Goal: Information Seeking & Learning: Check status

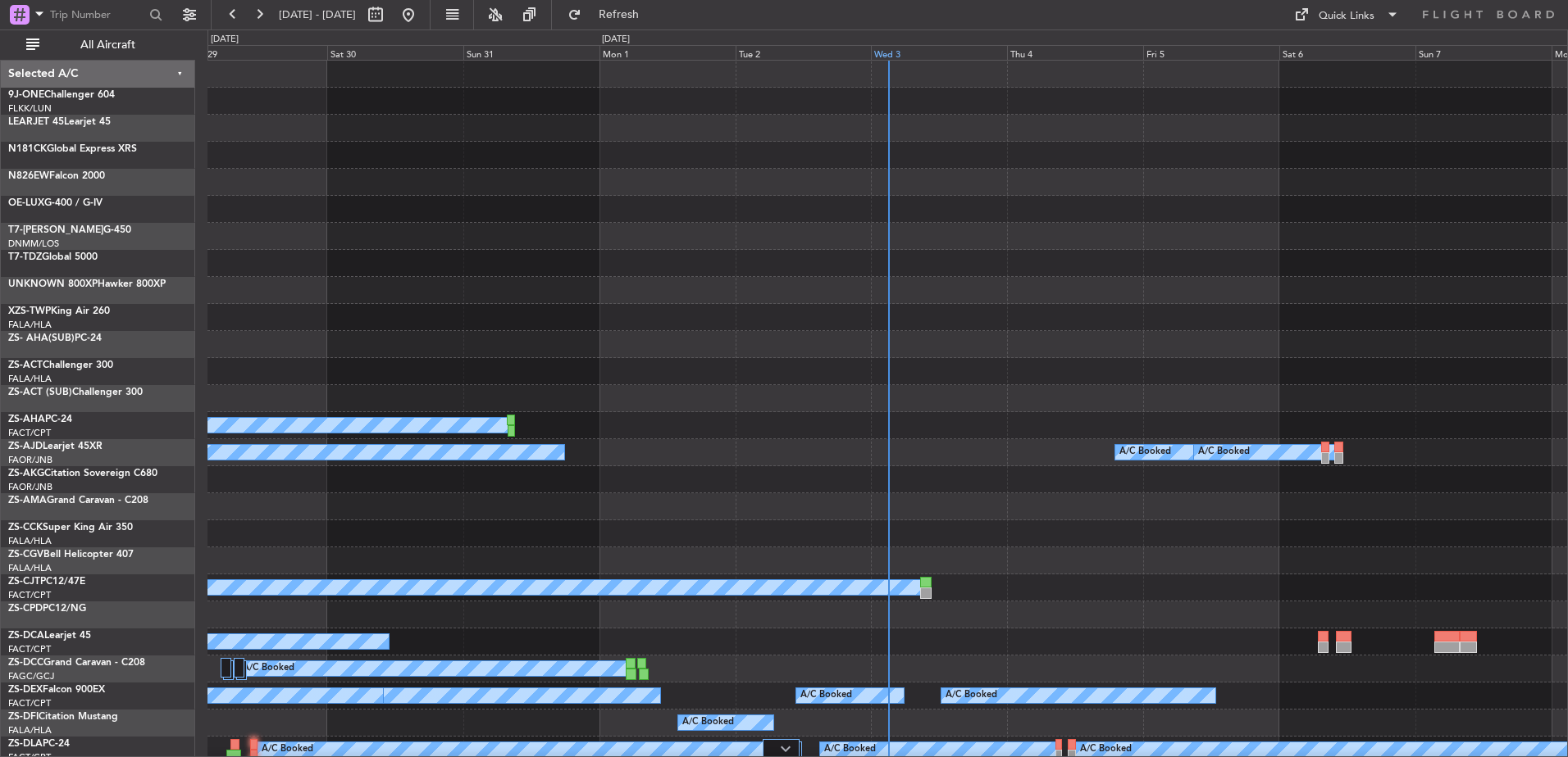
click at [910, 53] on div "Wed 3" at bounding box center [939, 52] width 136 height 15
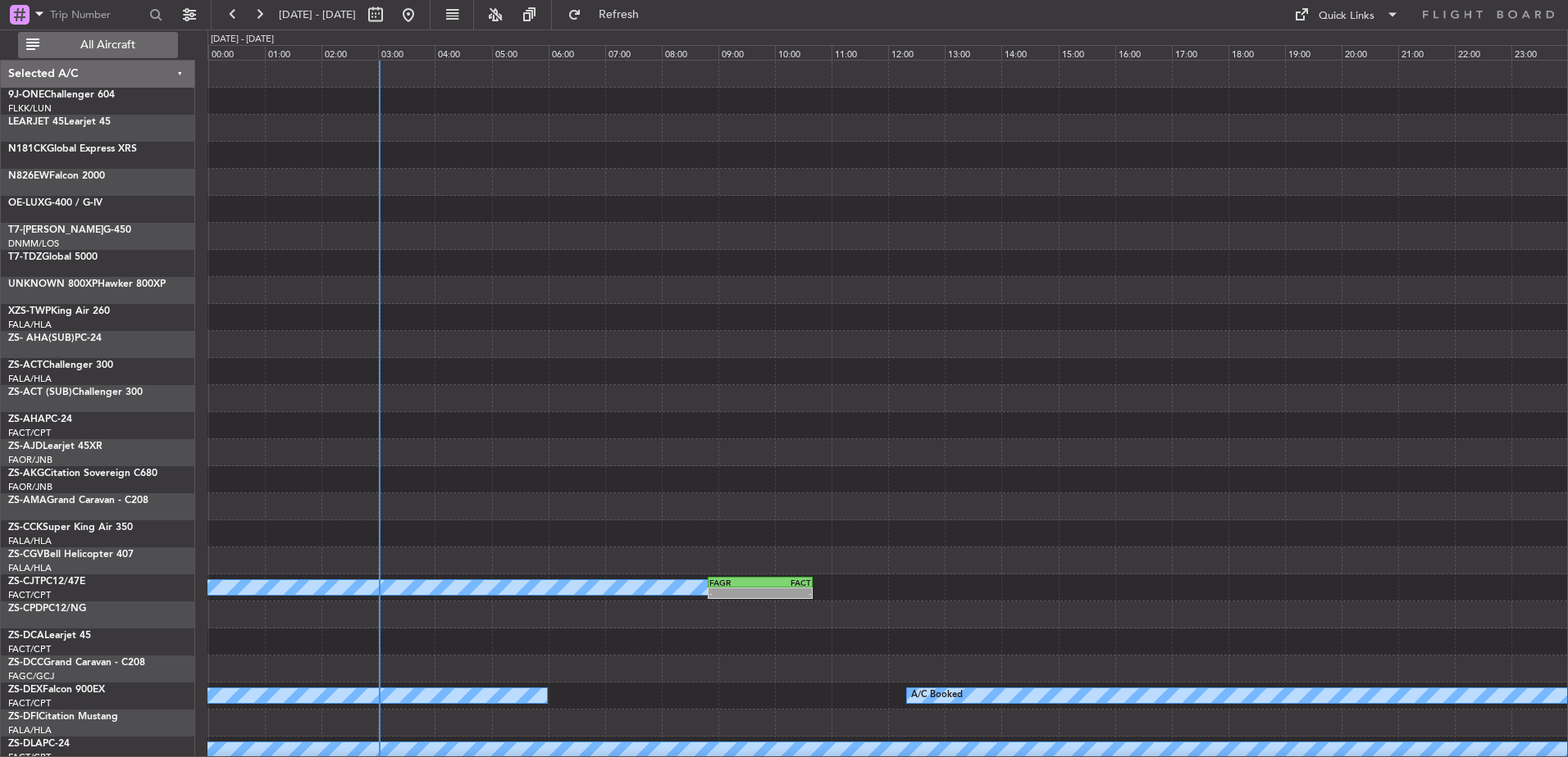
click at [118, 46] on span "All Aircraft" at bounding box center [107, 45] width 130 height 12
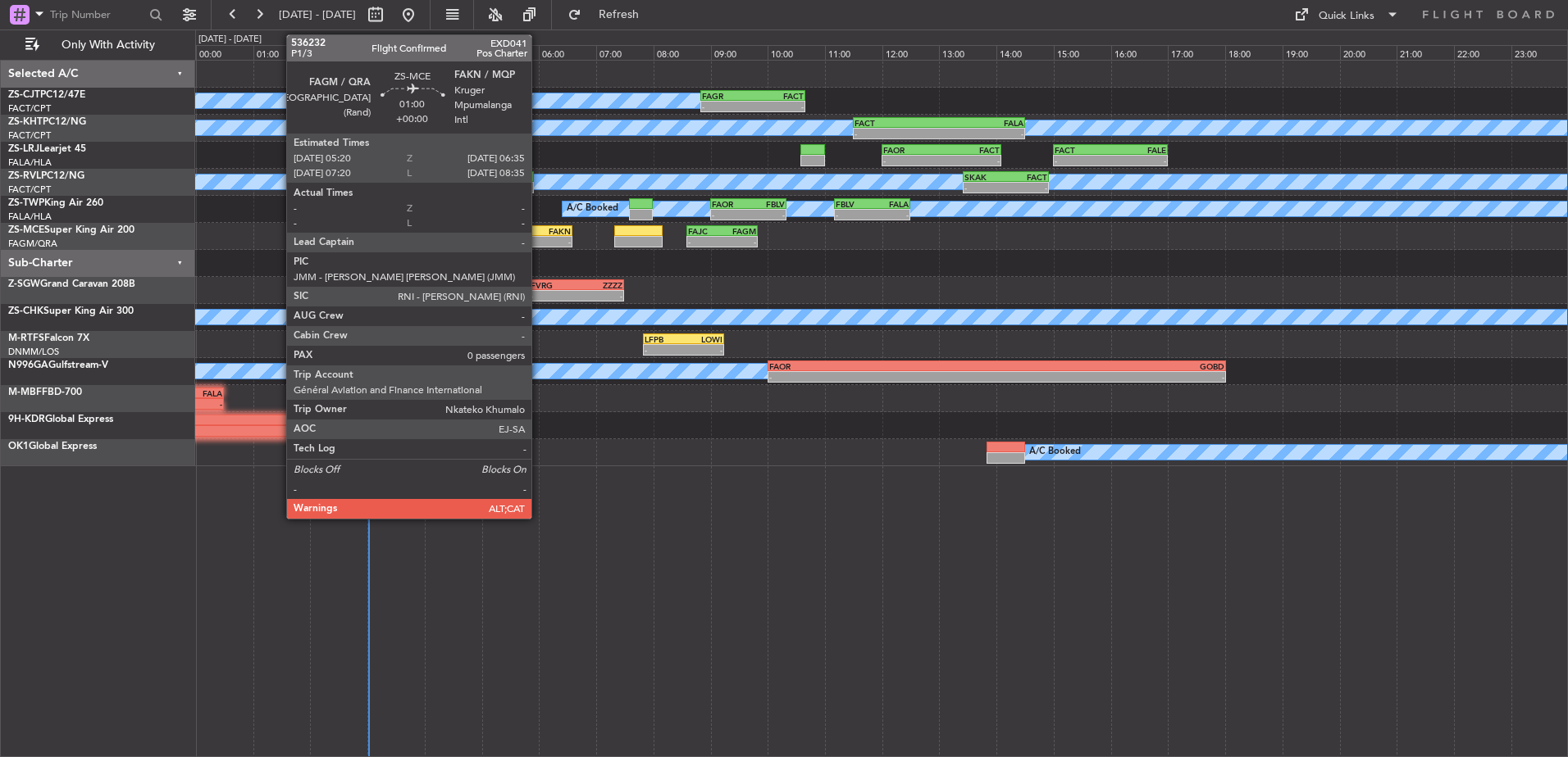
click at [539, 234] on div "FAKN" at bounding box center [554, 231] width 35 height 10
click at [539, 228] on div "FAKN" at bounding box center [554, 231] width 35 height 10
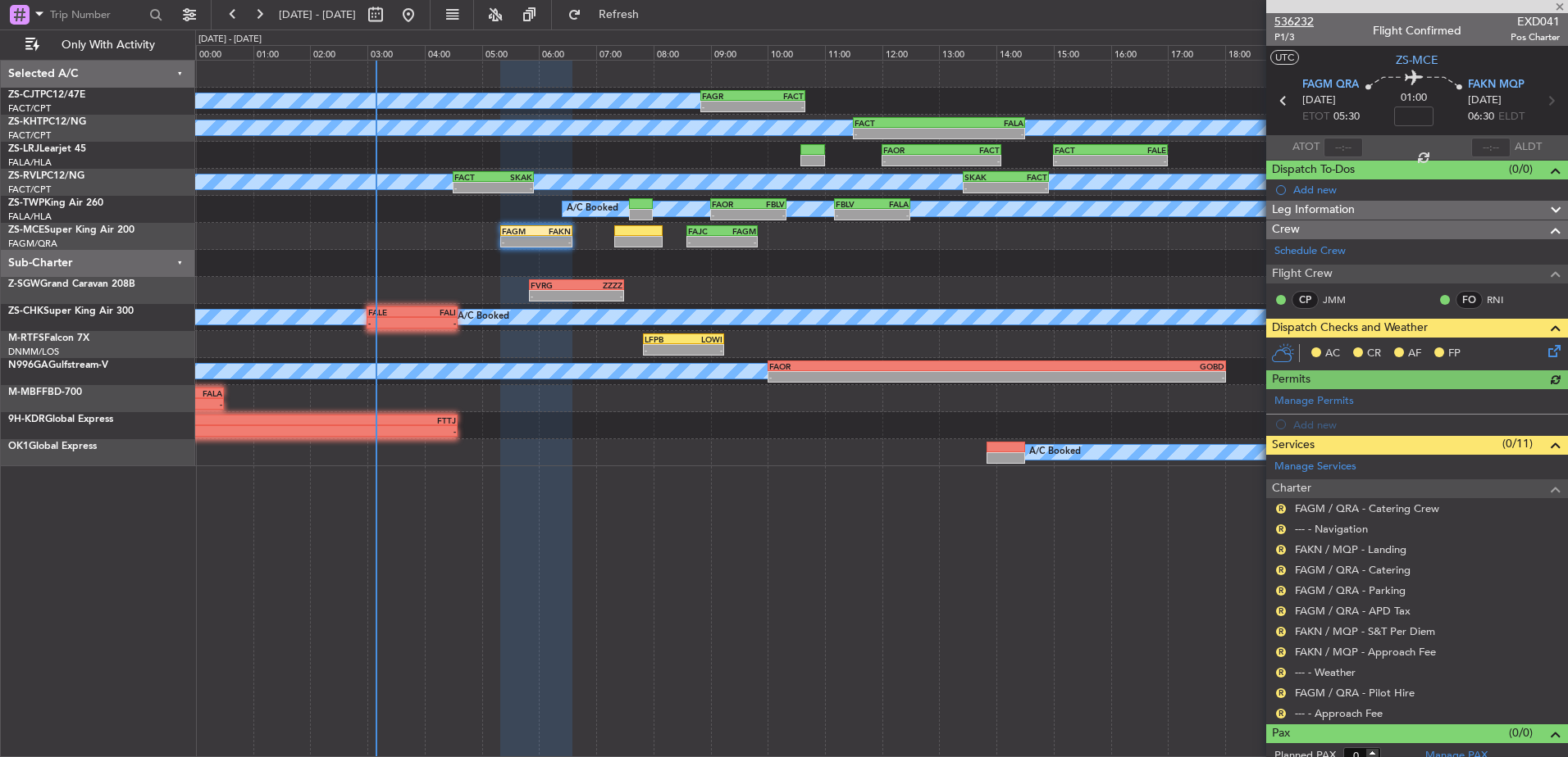
click at [1289, 18] on span "536232" at bounding box center [1294, 21] width 39 height 17
click at [257, 8] on button at bounding box center [259, 15] width 27 height 27
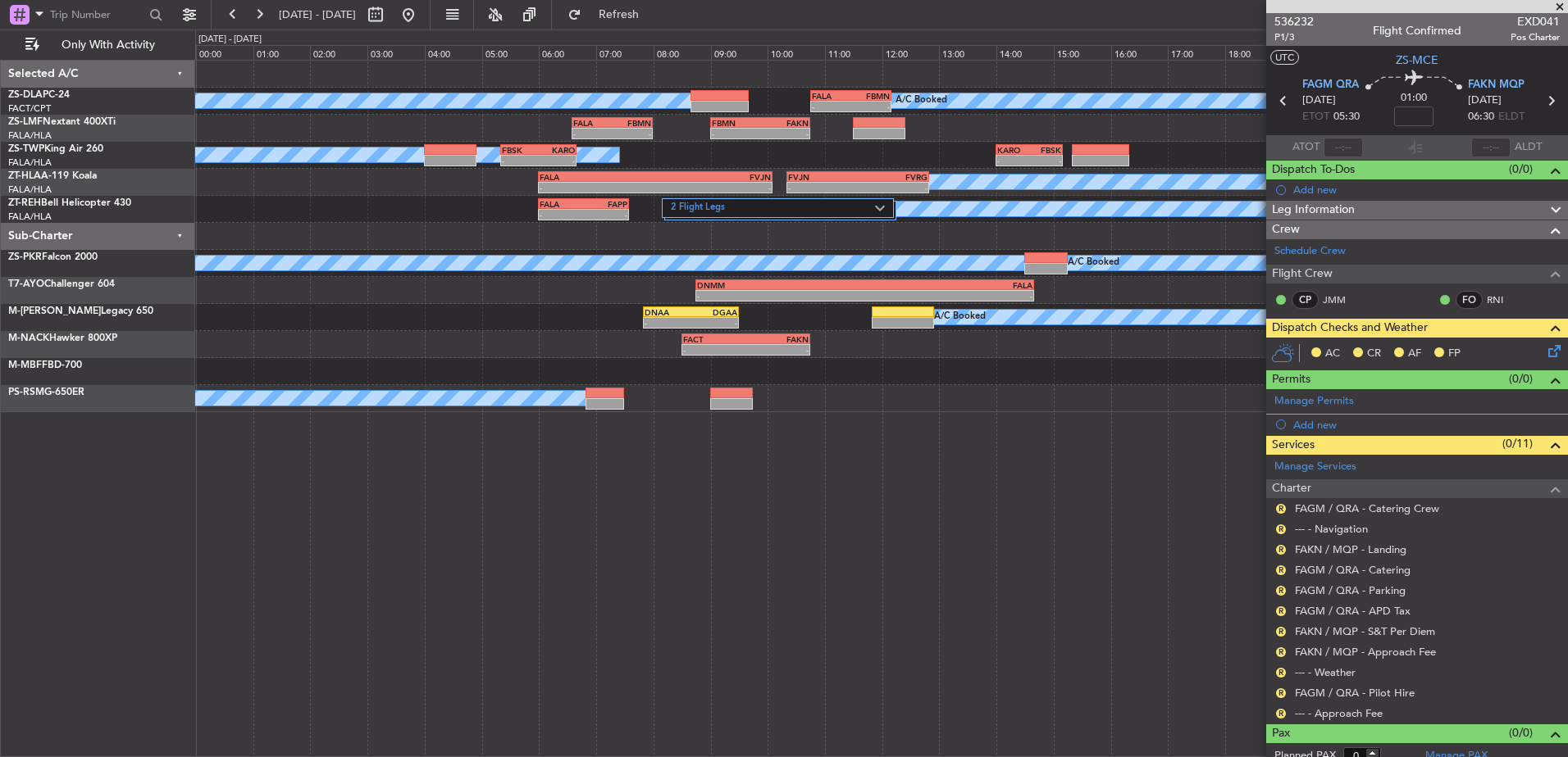
click at [1556, 11] on span at bounding box center [1560, 7] width 17 height 15
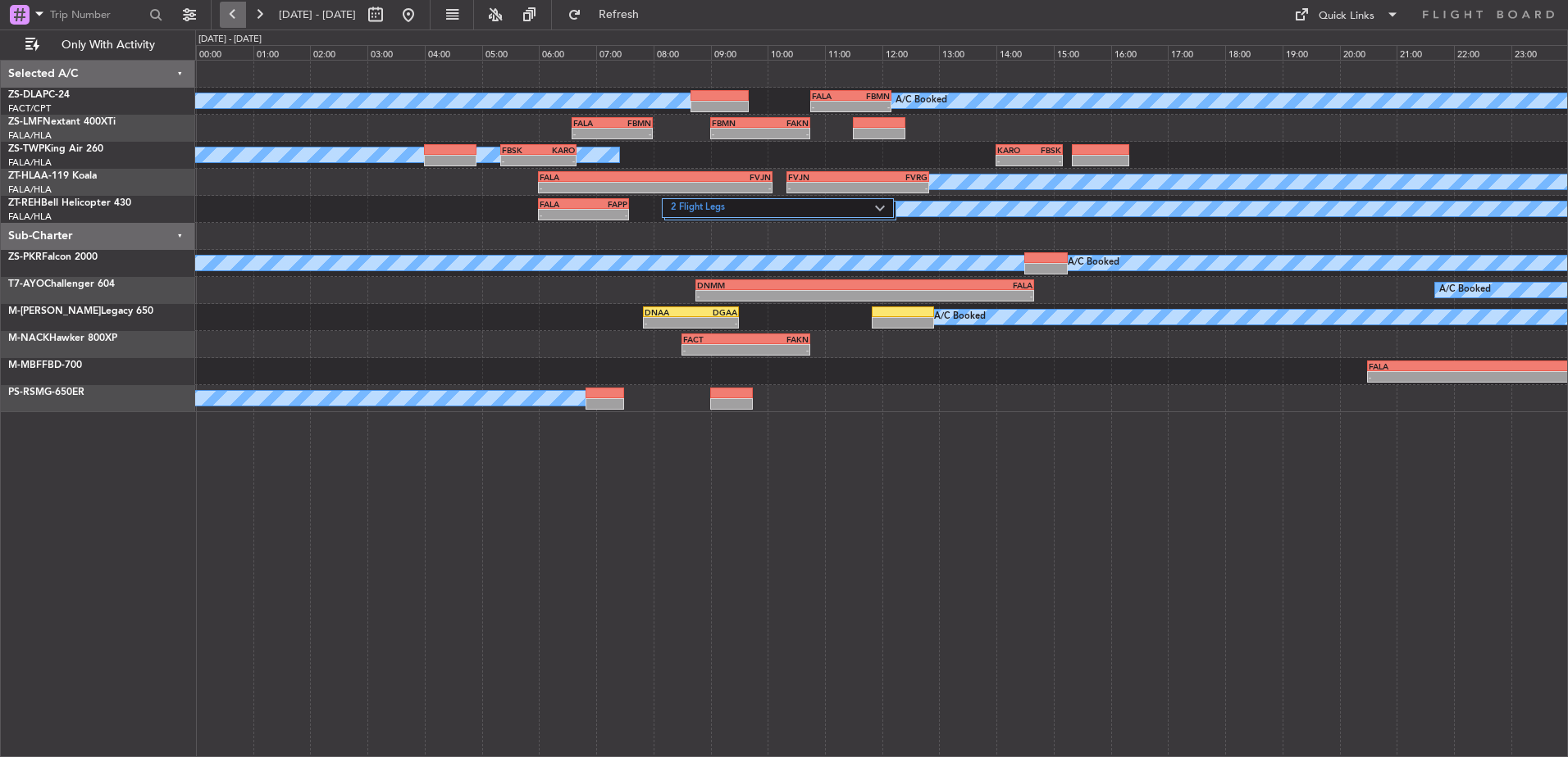
click at [227, 10] on button at bounding box center [232, 15] width 27 height 27
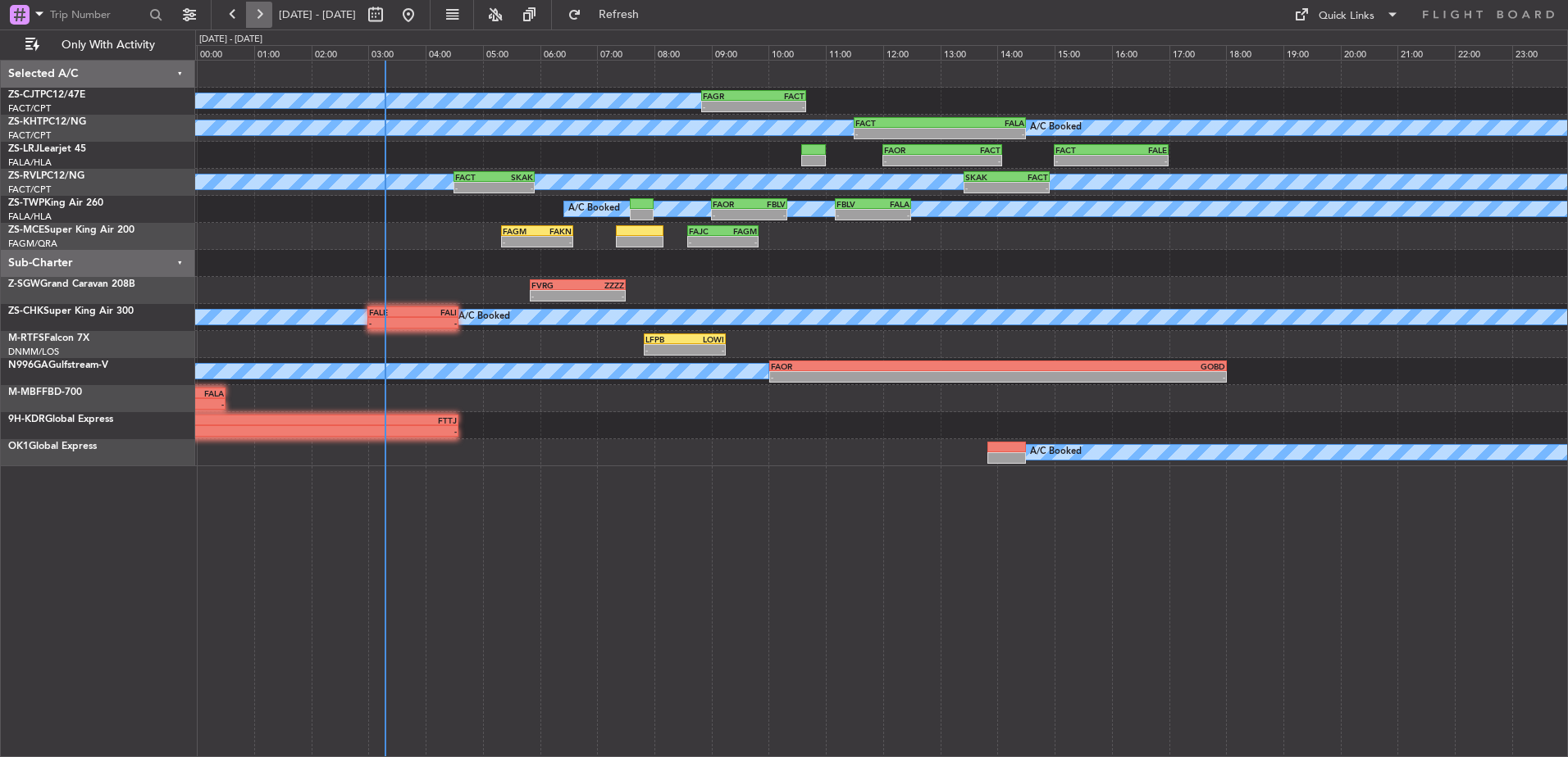
click at [257, 17] on button at bounding box center [259, 15] width 27 height 27
